Goal: Navigation & Orientation: Go to known website

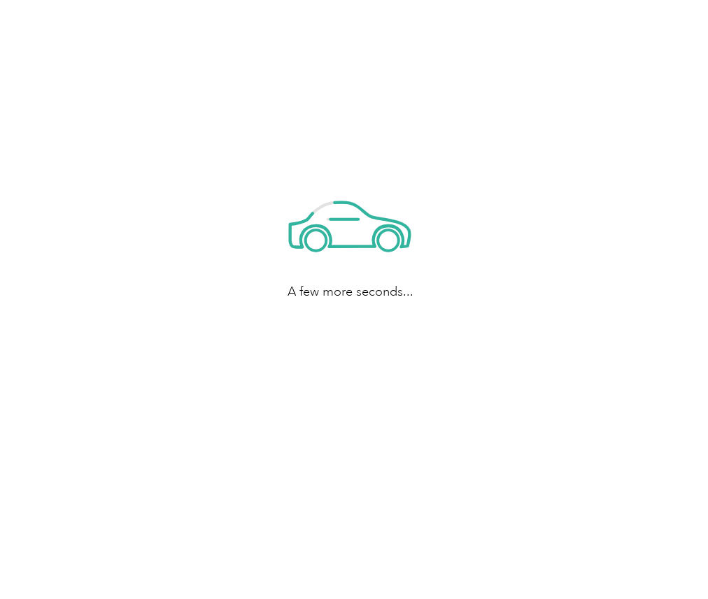
click at [659, 164] on div "A few more seconds..." at bounding box center [350, 240] width 701 height 480
click at [503, 56] on div "Loading..." at bounding box center [350, 240] width 701 height 480
